Goal: Task Accomplishment & Management: Complete application form

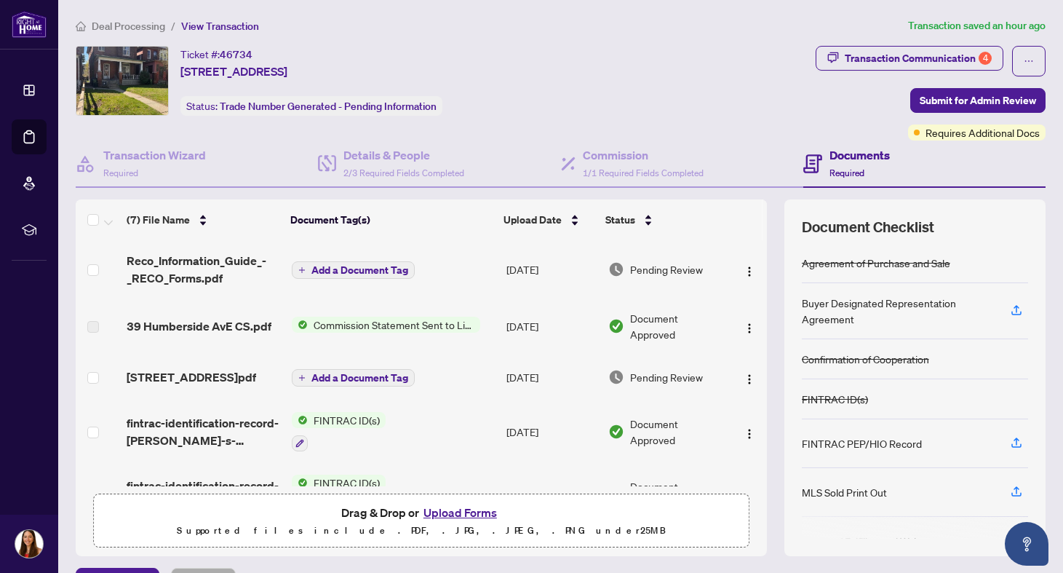
scroll to position [36, 0]
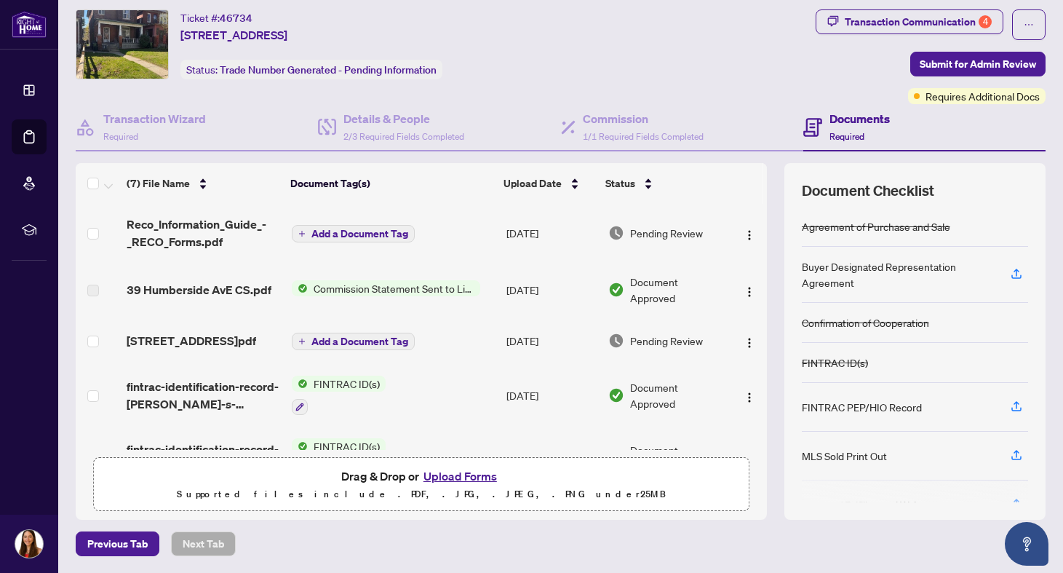
click at [465, 478] on button "Upload Forms" at bounding box center [460, 475] width 82 height 19
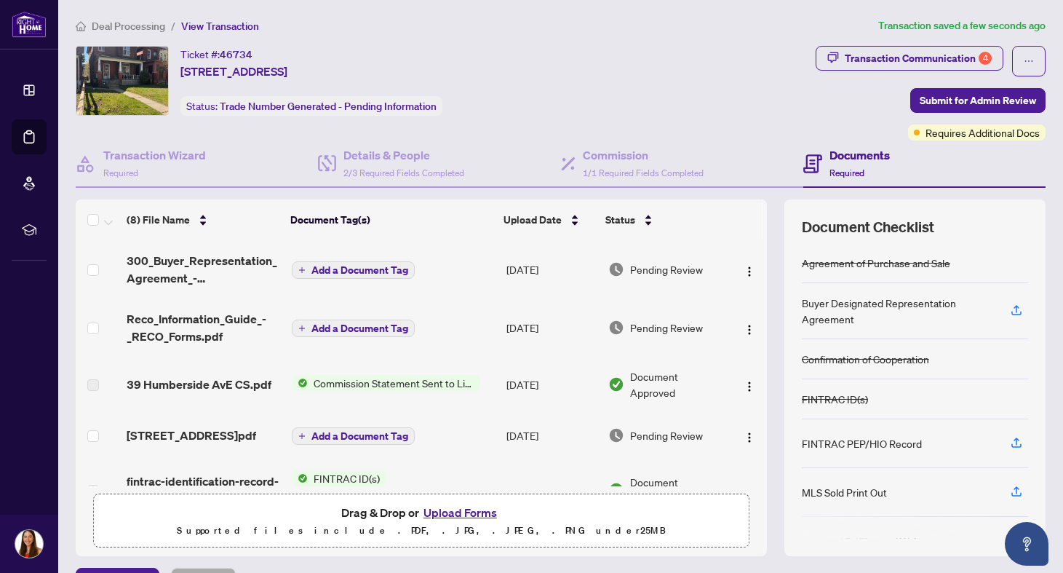
scroll to position [0, 0]
click at [965, 96] on span "Submit for Admin Review" at bounding box center [978, 100] width 116 height 23
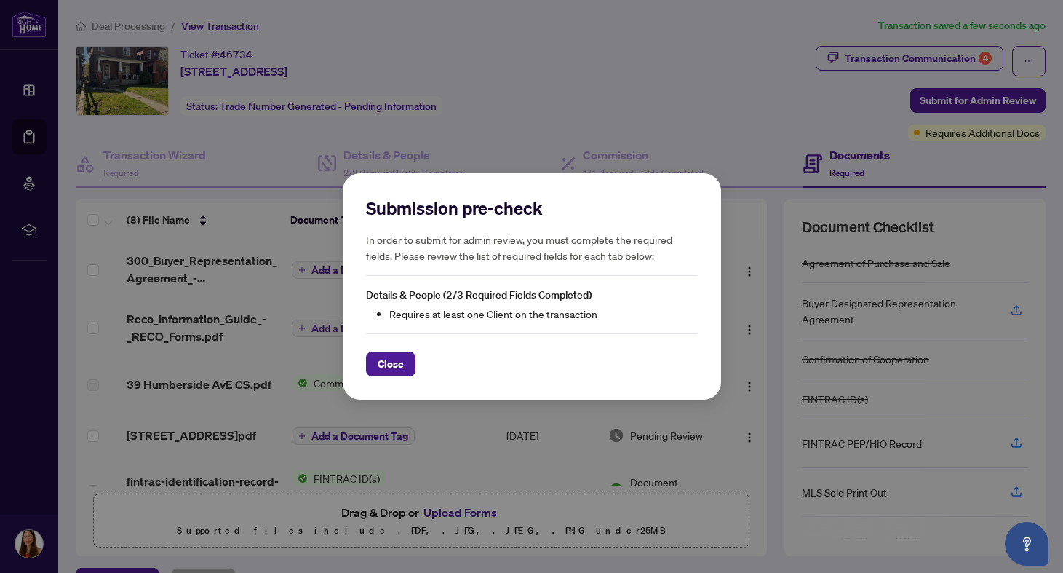
click at [462, 321] on li "Requires at least one Client on the transaction" at bounding box center [543, 314] width 308 height 16
click at [401, 362] on span "Close" at bounding box center [391, 363] width 26 height 23
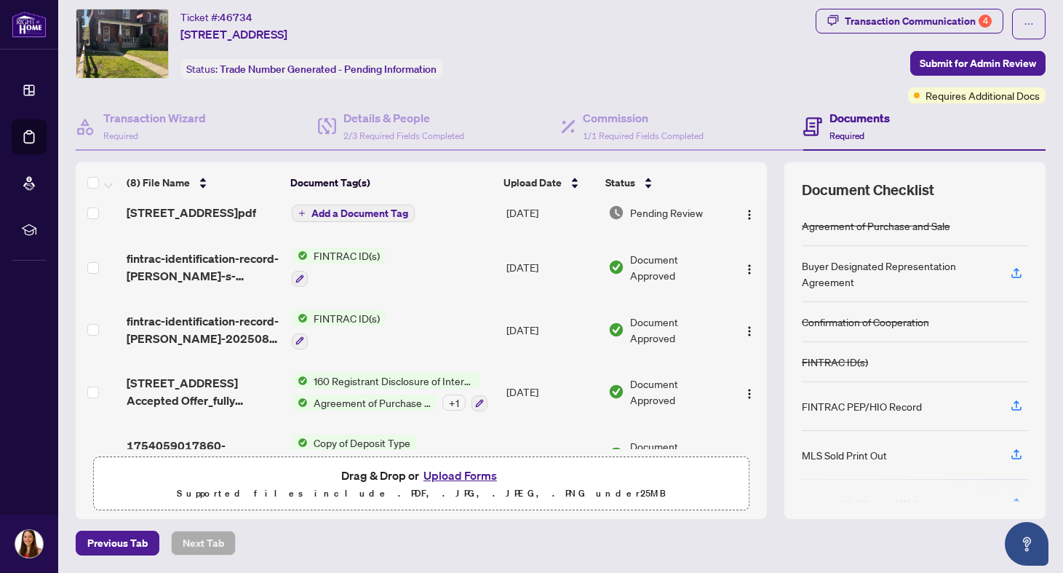
scroll to position [36, 0]
click at [981, 61] on span "Submit for Admin Review" at bounding box center [978, 63] width 116 height 23
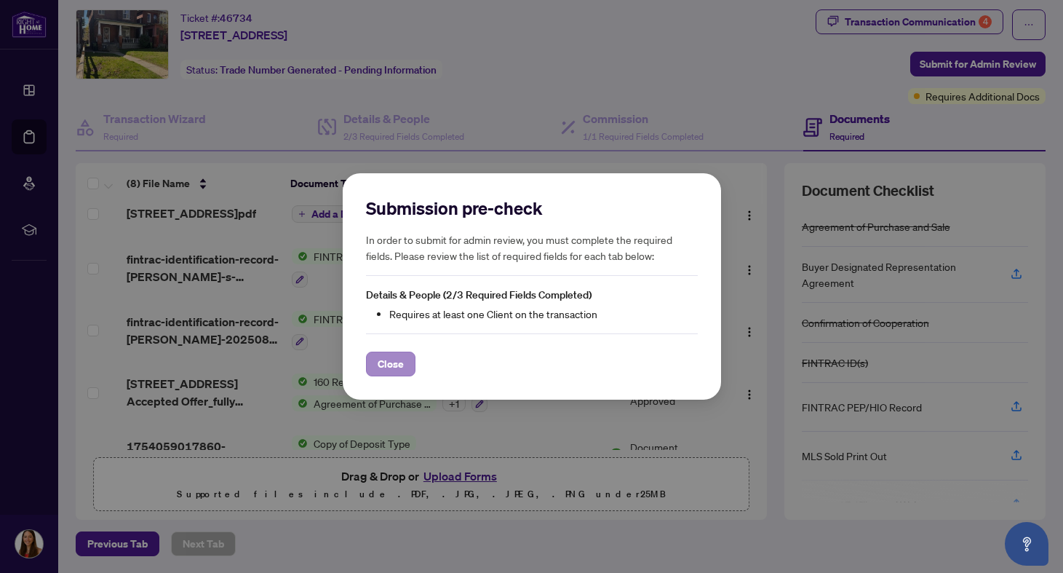
click at [405, 368] on button "Close" at bounding box center [390, 363] width 49 height 25
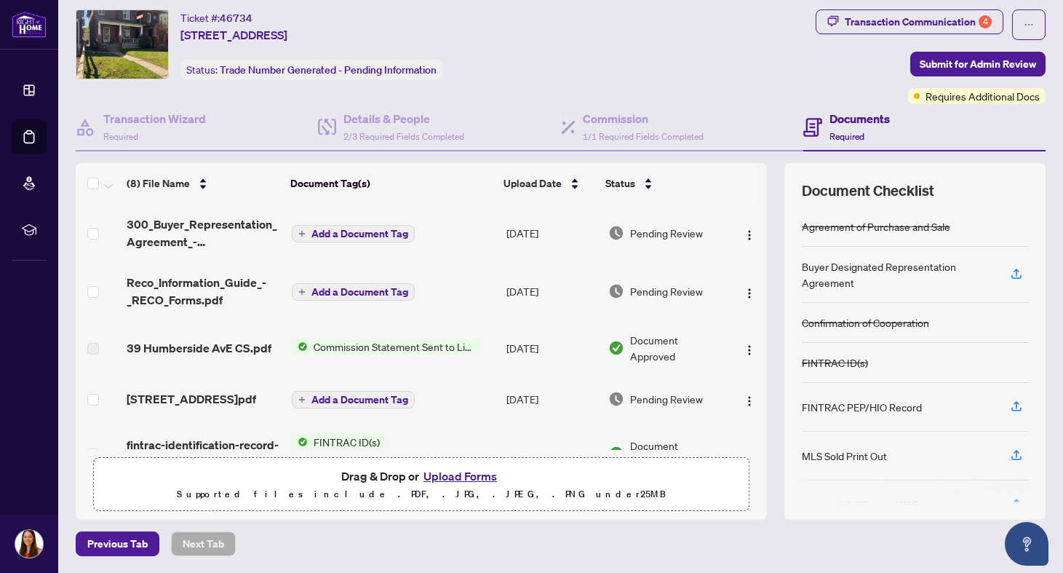
scroll to position [0, 0]
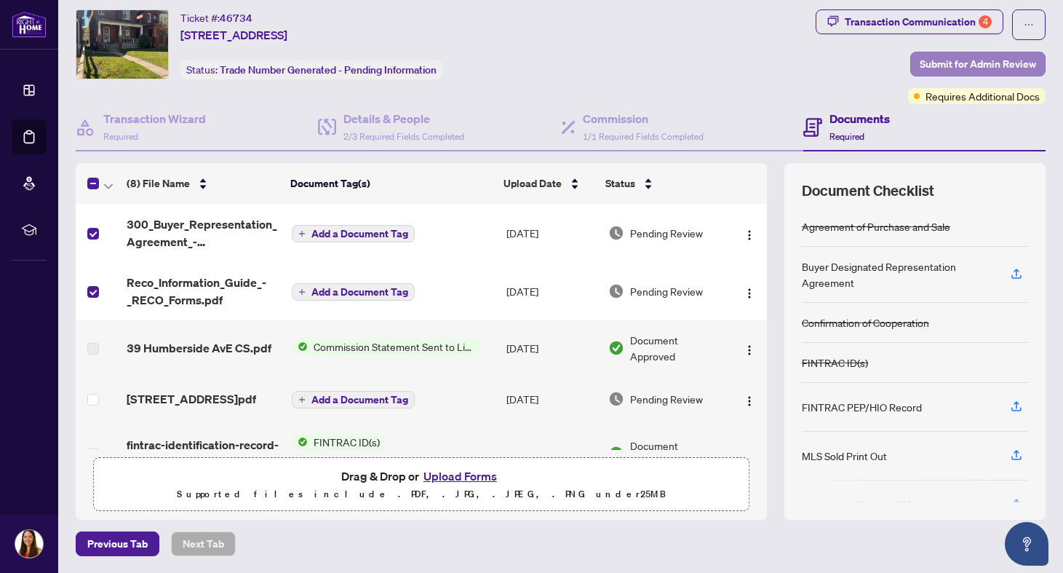
click at [972, 57] on span "Submit for Admin Review" at bounding box center [978, 63] width 116 height 23
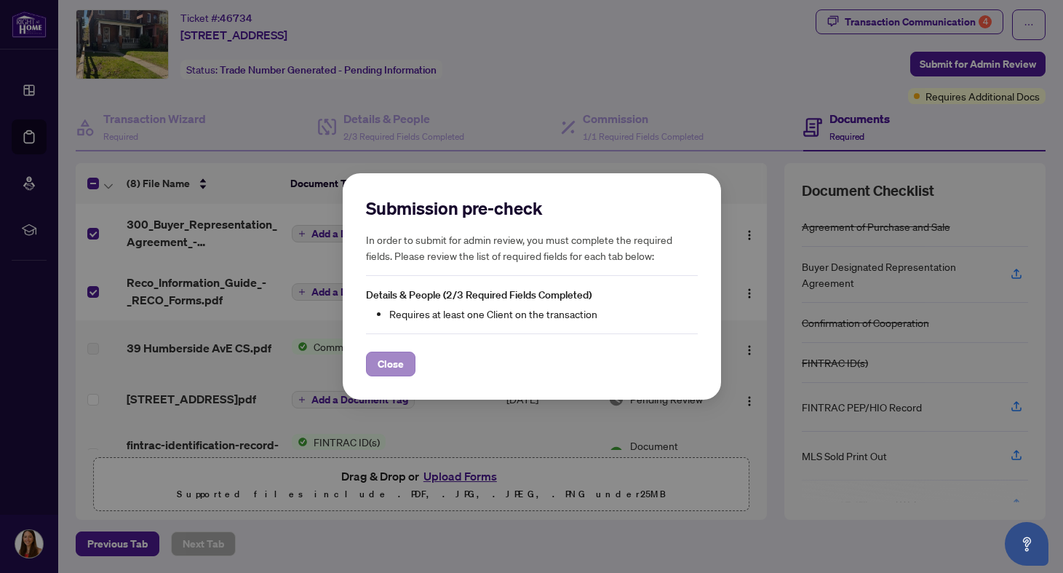
click at [396, 370] on span "Close" at bounding box center [391, 363] width 26 height 23
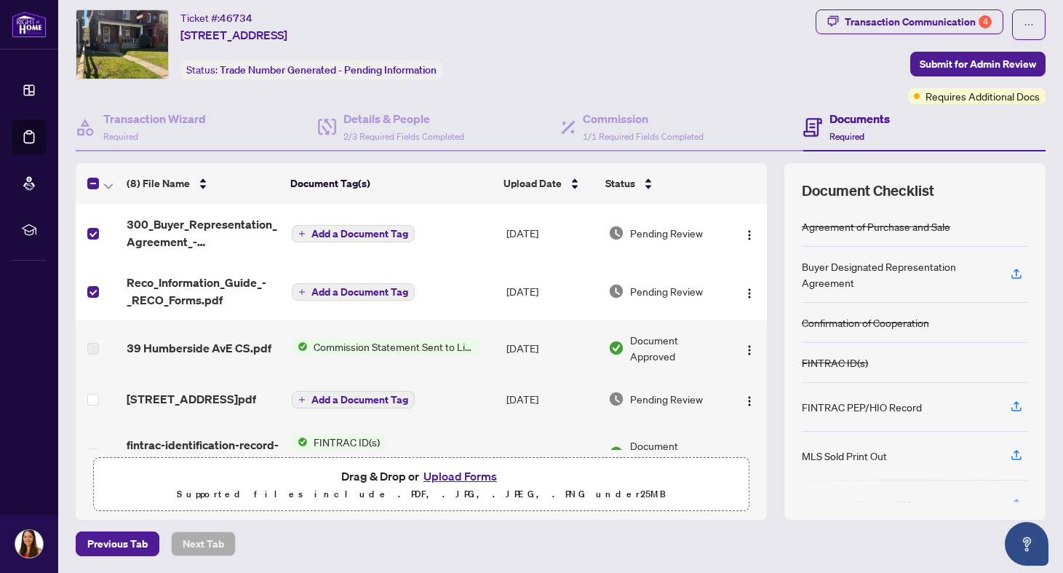
click at [99, 300] on td at bounding box center [98, 291] width 45 height 58
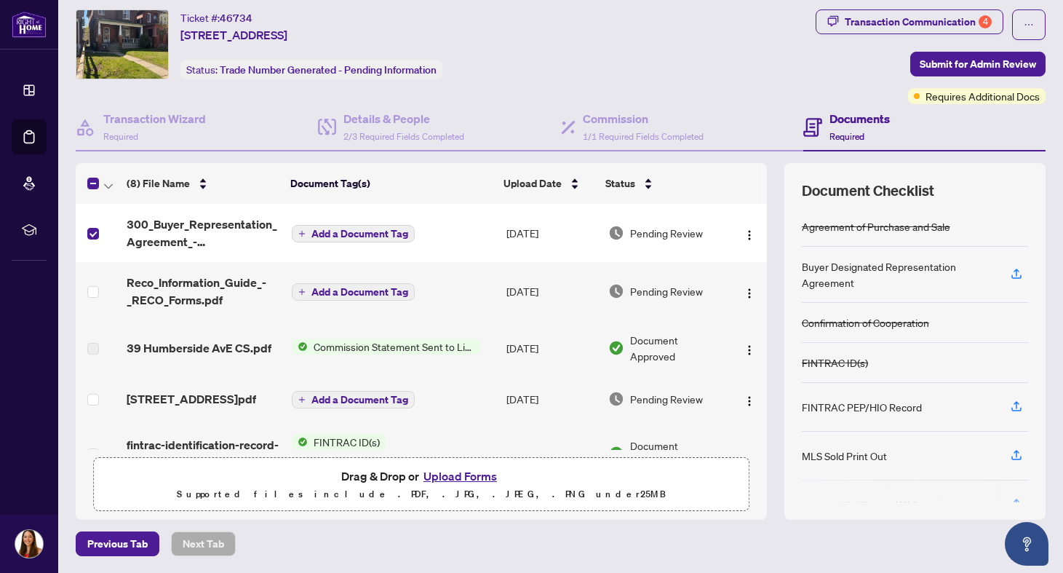
click at [92, 239] on label at bounding box center [93, 234] width 12 height 16
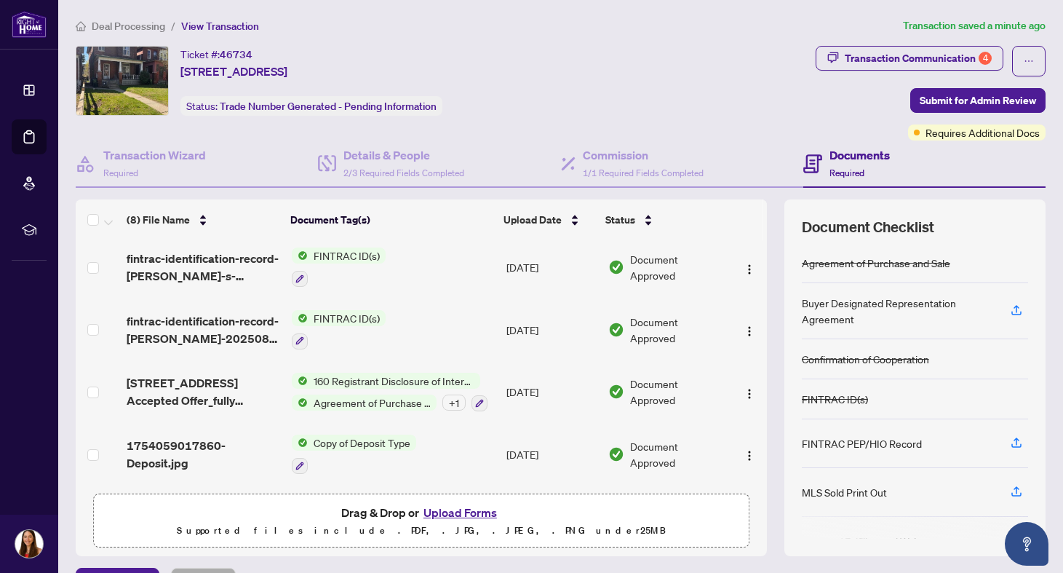
scroll to position [228, 0]
click at [957, 111] on span "Submit for Admin Review" at bounding box center [978, 100] width 116 height 23
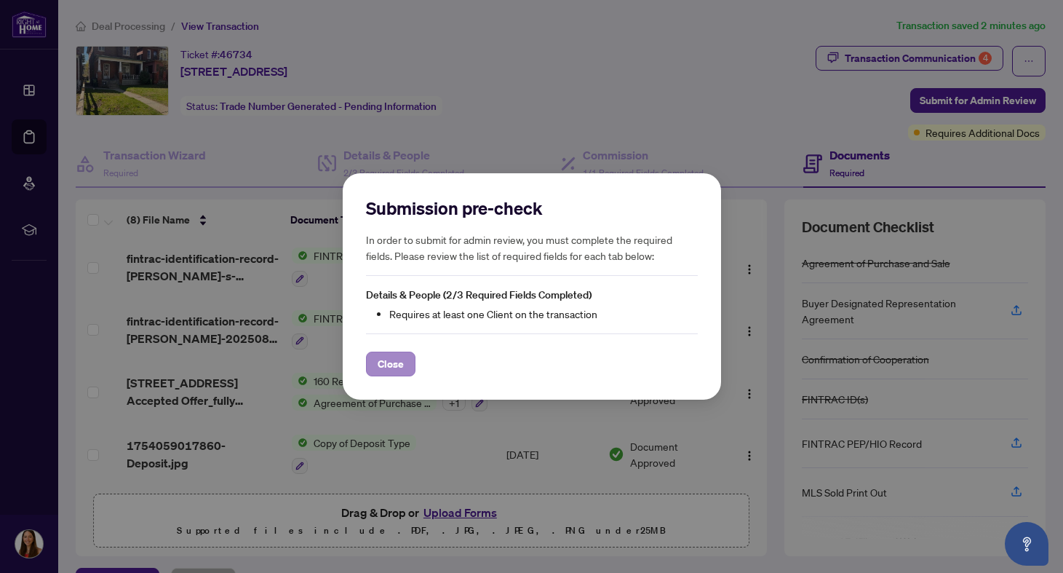
click at [392, 359] on span "Close" at bounding box center [391, 363] width 26 height 23
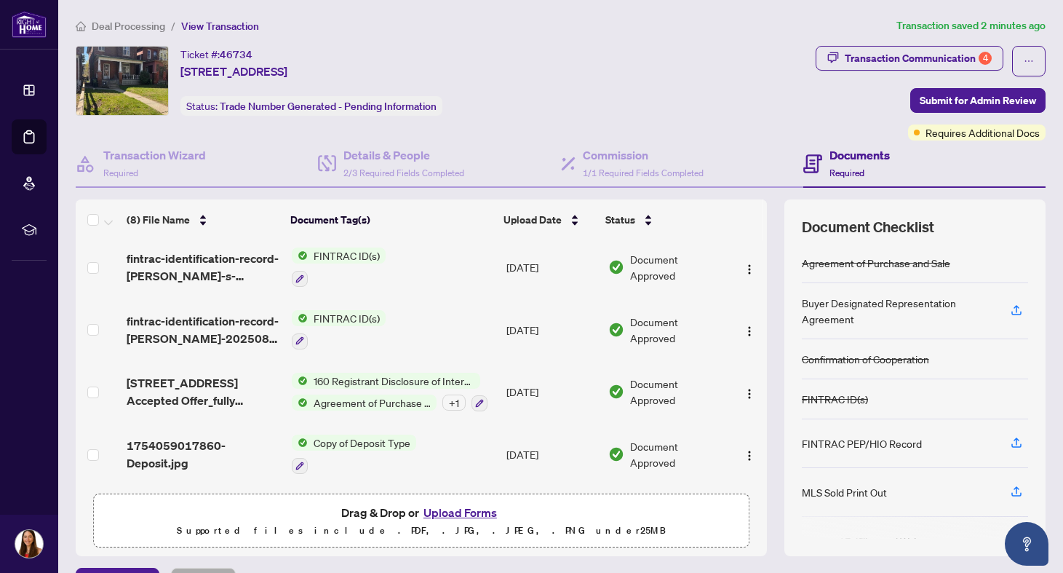
scroll to position [0, 0]
click at [1026, 56] on icon "ellipsis" at bounding box center [1029, 61] width 10 height 10
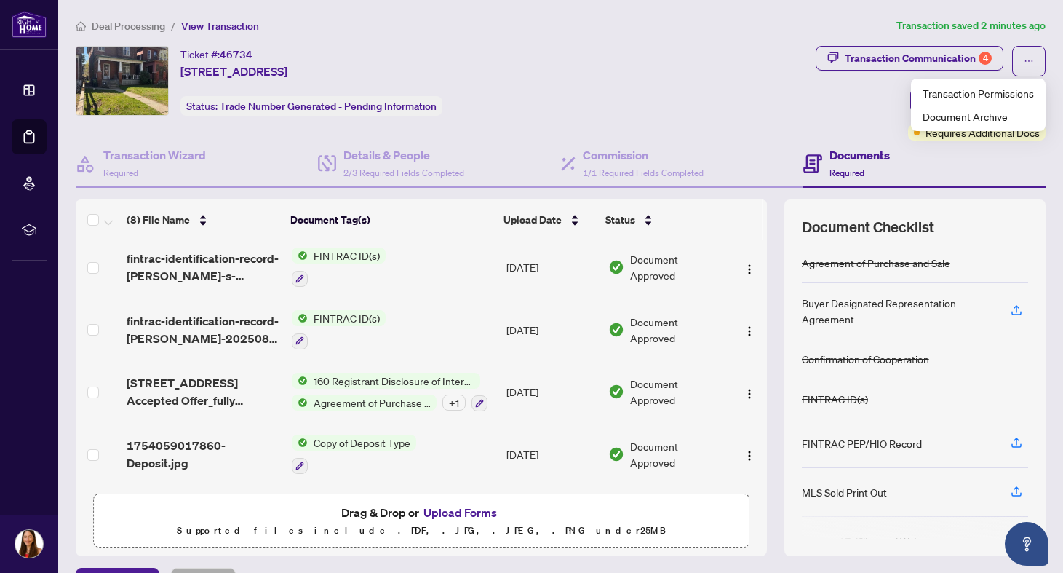
click at [736, 135] on div "Ticket #: 46734 [STREET_ADDRESS] Status: Trade Number Generated - Pending Infor…" at bounding box center [443, 93] width 740 height 95
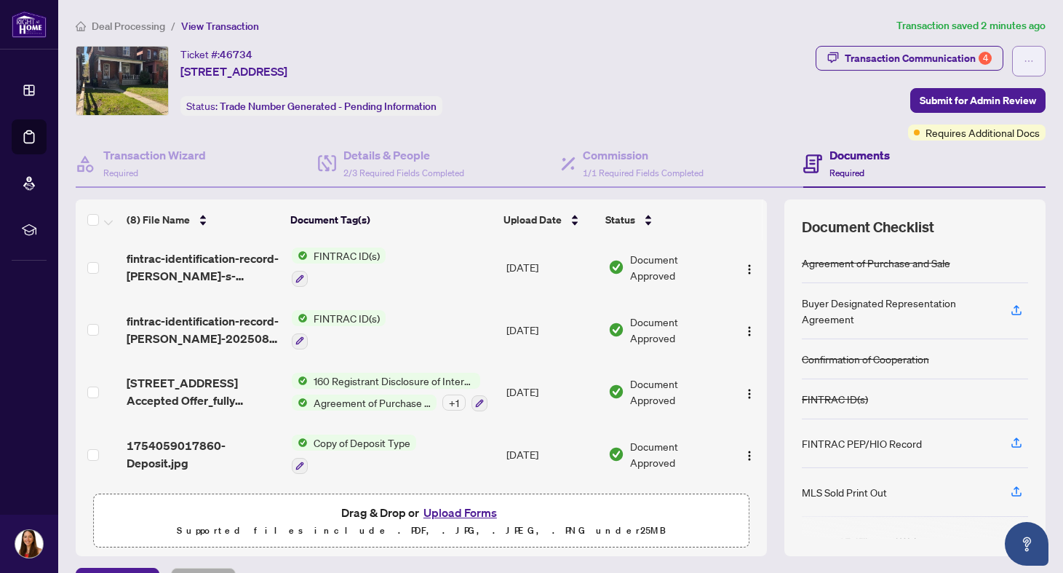
click at [1039, 66] on button "button" at bounding box center [1028, 61] width 33 height 31
click at [698, 75] on div "Ticket #: 46734 [STREET_ADDRESS] Status: Trade Number Generated - Pending Infor…" at bounding box center [443, 81] width 734 height 70
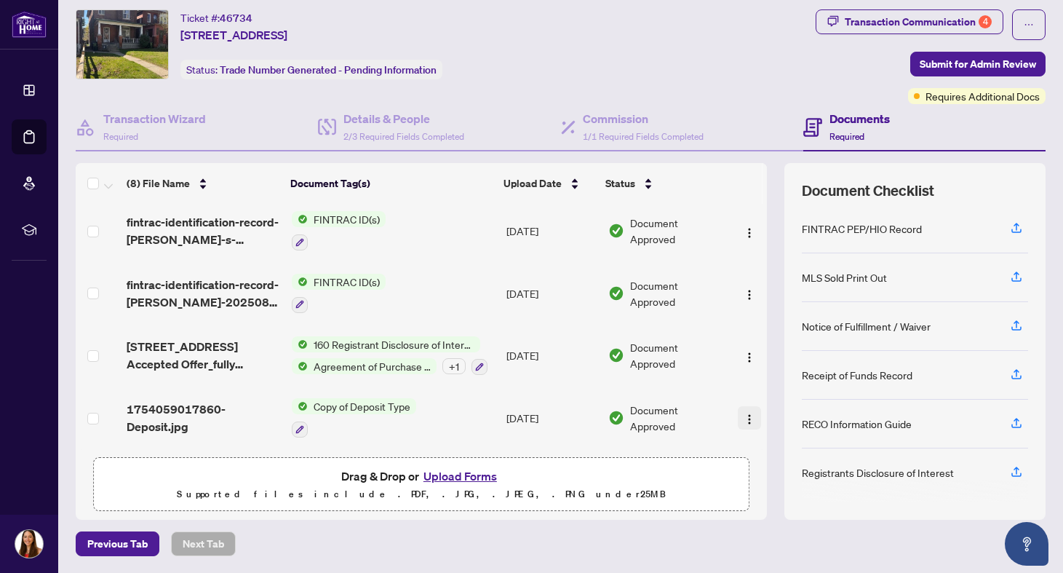
click at [744, 418] on img "button" at bounding box center [750, 419] width 12 height 12
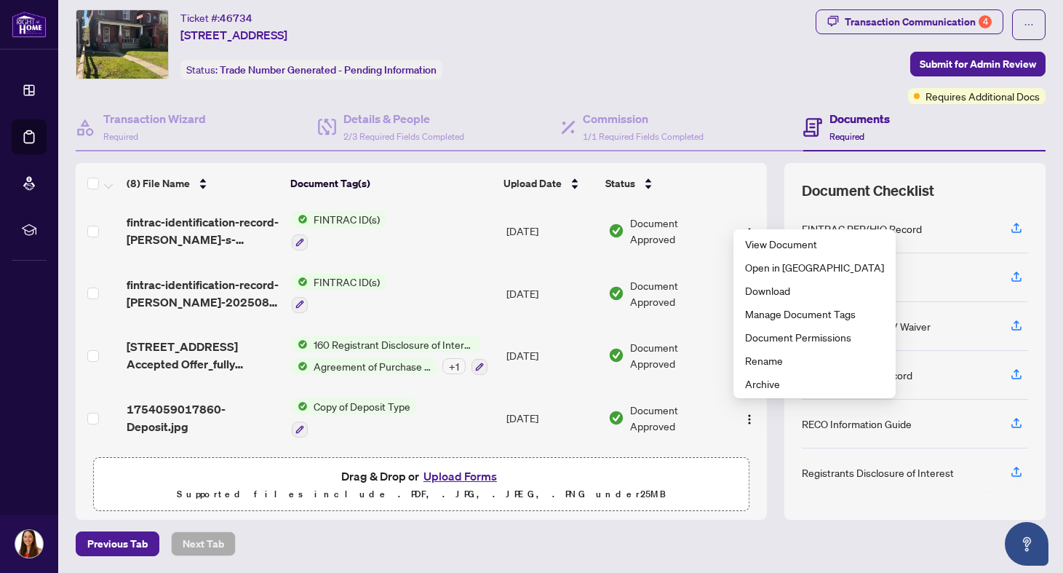
click at [781, 541] on div "Previous Tab Next Tab" at bounding box center [561, 543] width 970 height 25
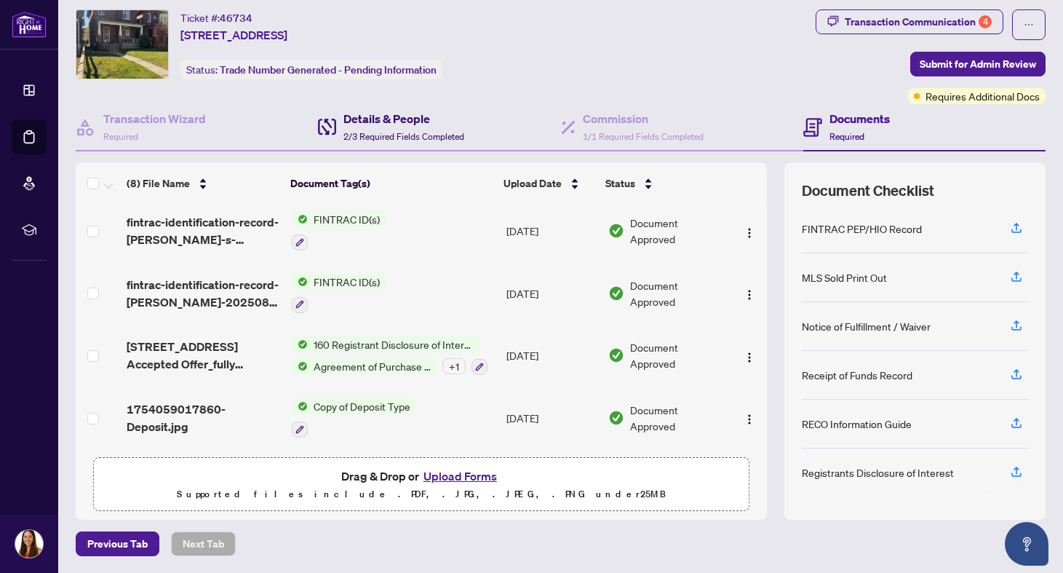
click at [399, 113] on h4 "Details & People" at bounding box center [403, 118] width 121 height 17
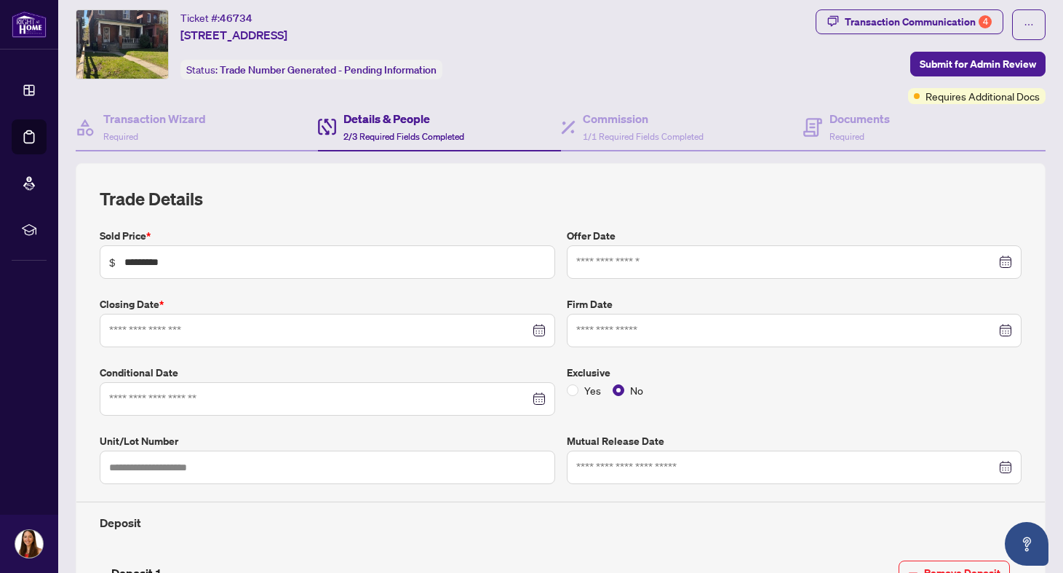
type input "**********"
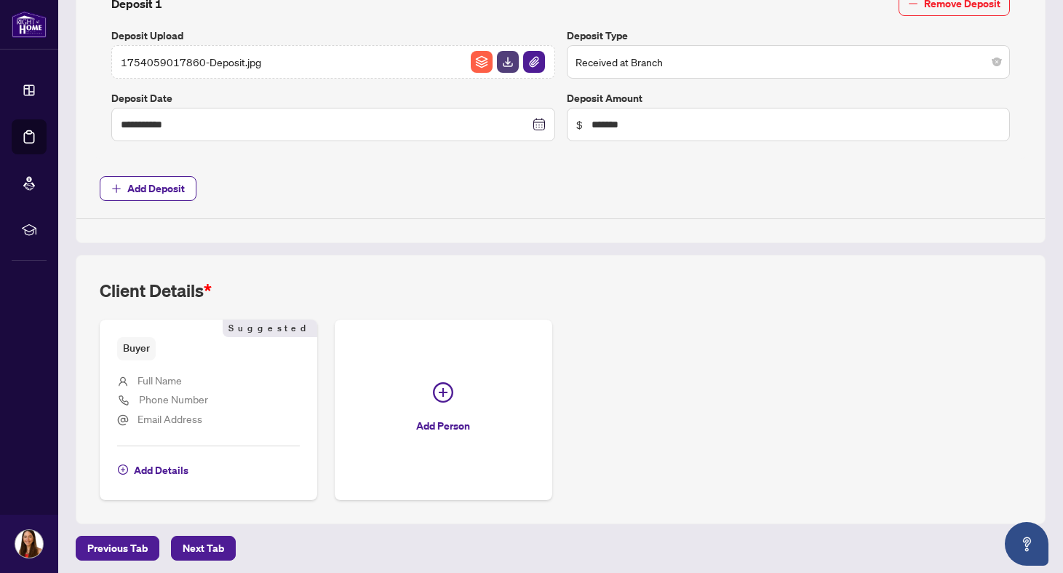
scroll to position [605, 0]
click at [162, 374] on span "Full Name" at bounding box center [160, 380] width 44 height 13
click at [164, 374] on span "Full Name" at bounding box center [160, 380] width 44 height 13
click at [156, 465] on span "Add Details" at bounding box center [161, 470] width 55 height 23
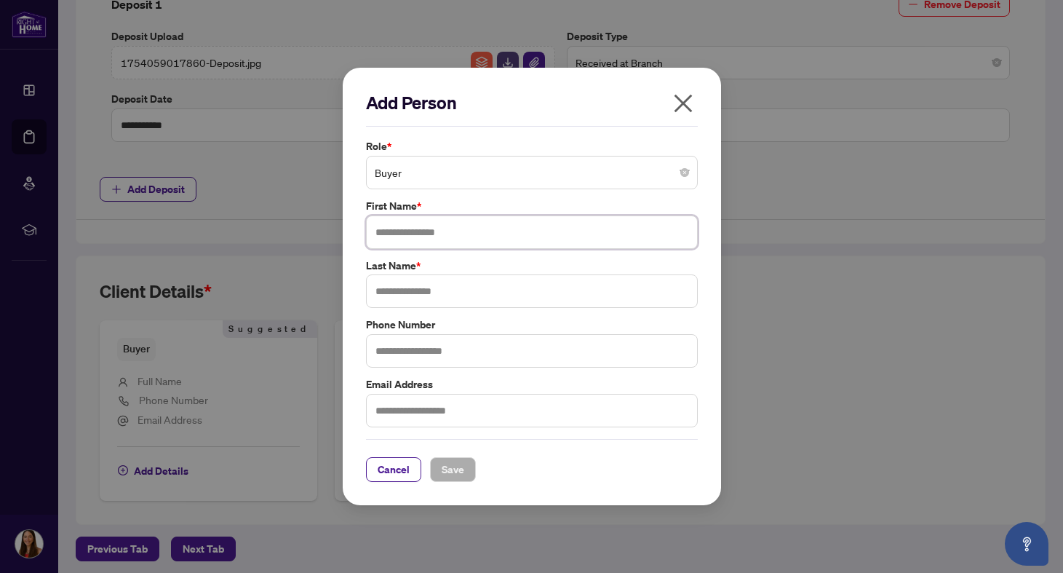
type input "*"
type input "*****"
type input "*******"
type input "**********"
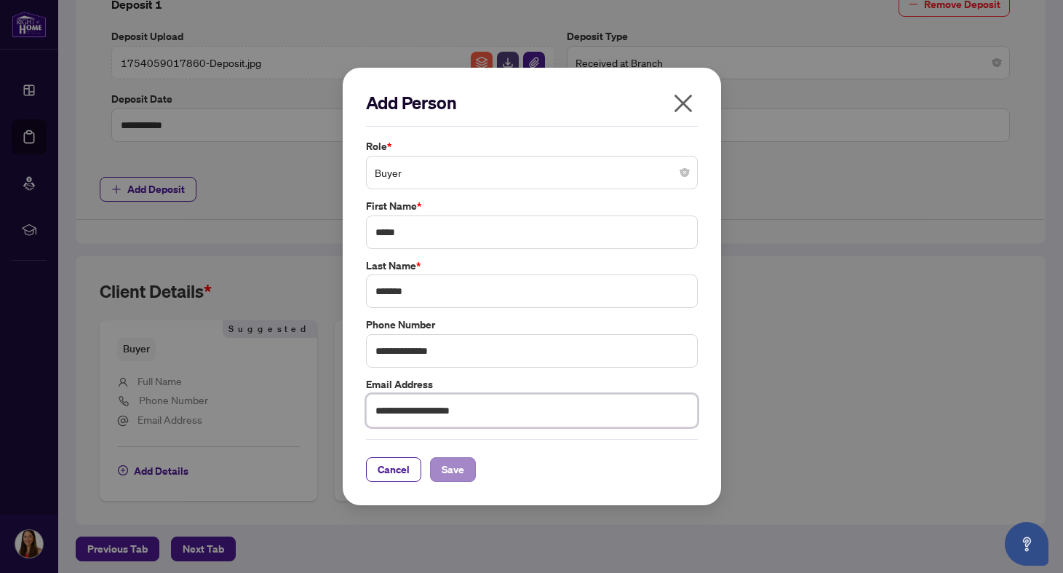
type input "**********"
click at [471, 470] on button "Save" at bounding box center [453, 469] width 46 height 25
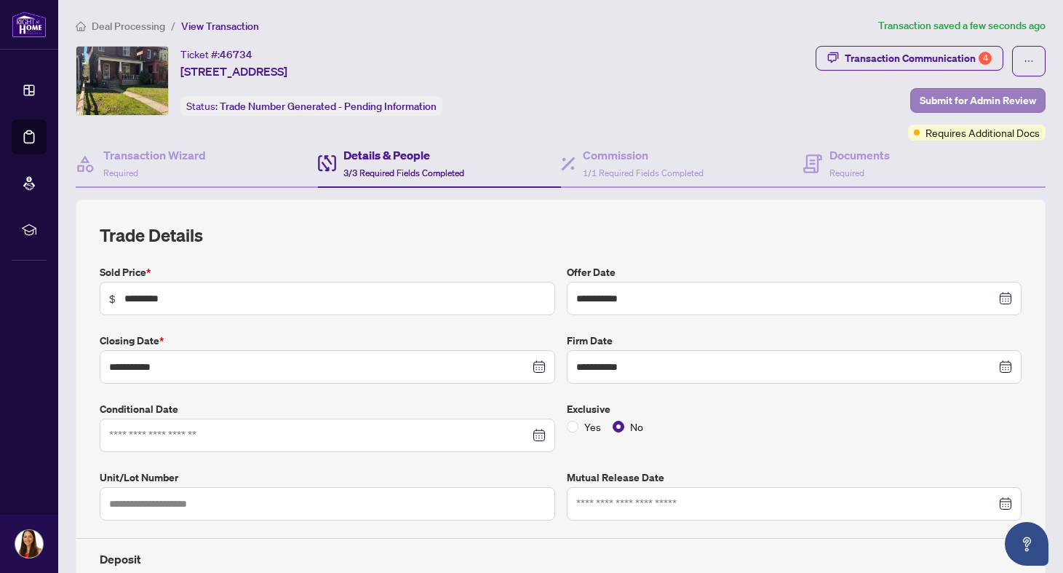
click at [1029, 98] on span "Submit for Admin Review" at bounding box center [978, 100] width 116 height 23
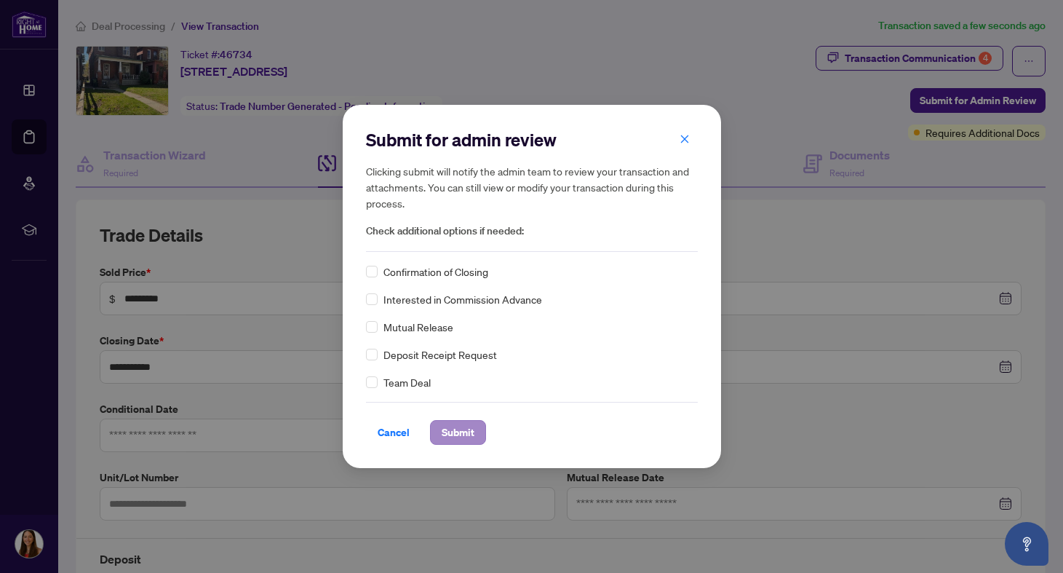
click at [471, 428] on span "Submit" at bounding box center [458, 432] width 33 height 23
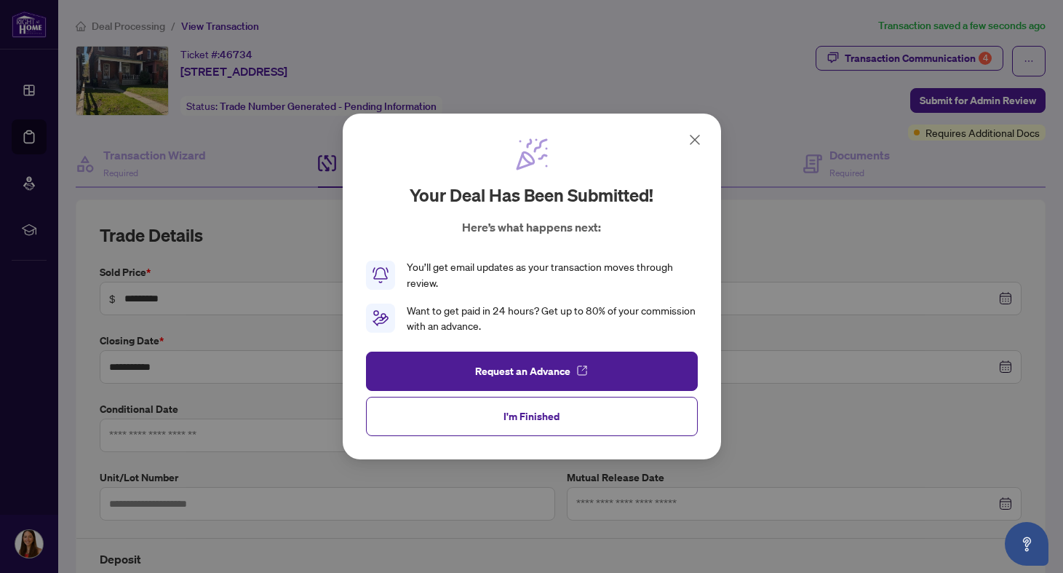
click at [698, 146] on icon at bounding box center [694, 139] width 17 height 17
